Goal: Obtain resource: Download file/media

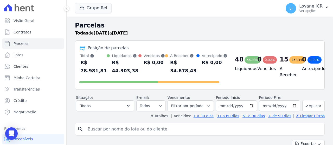
select select
click at [33, 66] on link "Clientes" at bounding box center [33, 66] width 62 height 10
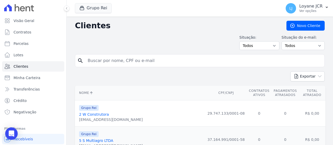
click at [156, 56] on input "search" at bounding box center [204, 61] width 238 height 10
click at [117, 61] on input "search" at bounding box center [204, 61] width 238 height 10
paste input "[PERSON_NAME]"
type input "[PERSON_NAME]"
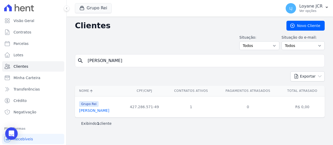
click at [109, 113] on link "[PERSON_NAME]" at bounding box center [94, 111] width 30 height 4
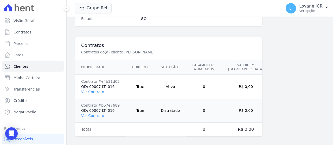
scroll to position [367, 0]
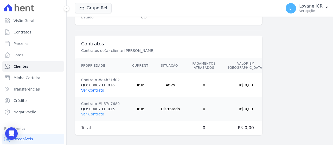
click at [94, 89] on link "Ver Contrato" at bounding box center [92, 90] width 23 height 4
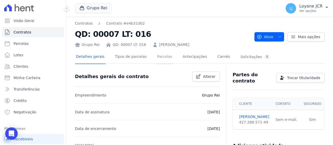
click at [159, 59] on link "Parcelas" at bounding box center [164, 57] width 17 height 14
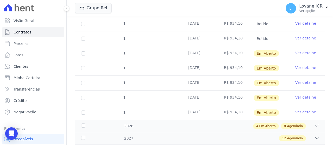
scroll to position [104, 0]
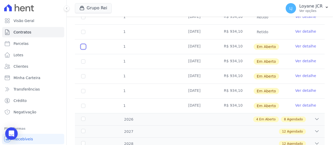
click at [84, 46] on input "checkbox" at bounding box center [83, 47] width 4 height 4
checkbox input "true"
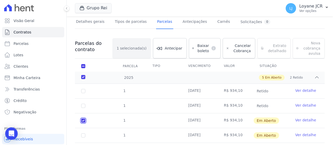
scroll to position [5, 0]
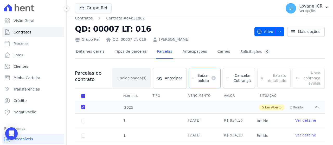
click at [205, 80] on span "Baixar boleto" at bounding box center [202, 78] width 13 height 10
